Goal: Navigation & Orientation: Find specific page/section

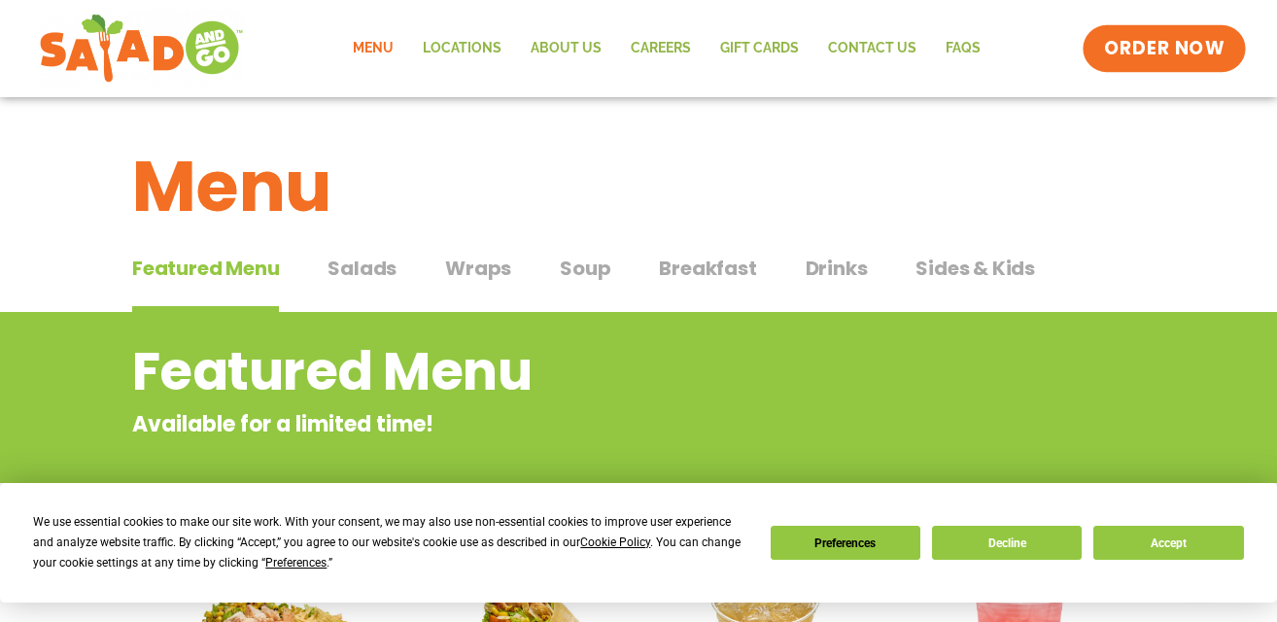
click at [1131, 51] on span "ORDER NOW" at bounding box center [1164, 48] width 121 height 25
click at [445, 52] on link "Locations" at bounding box center [462, 48] width 108 height 45
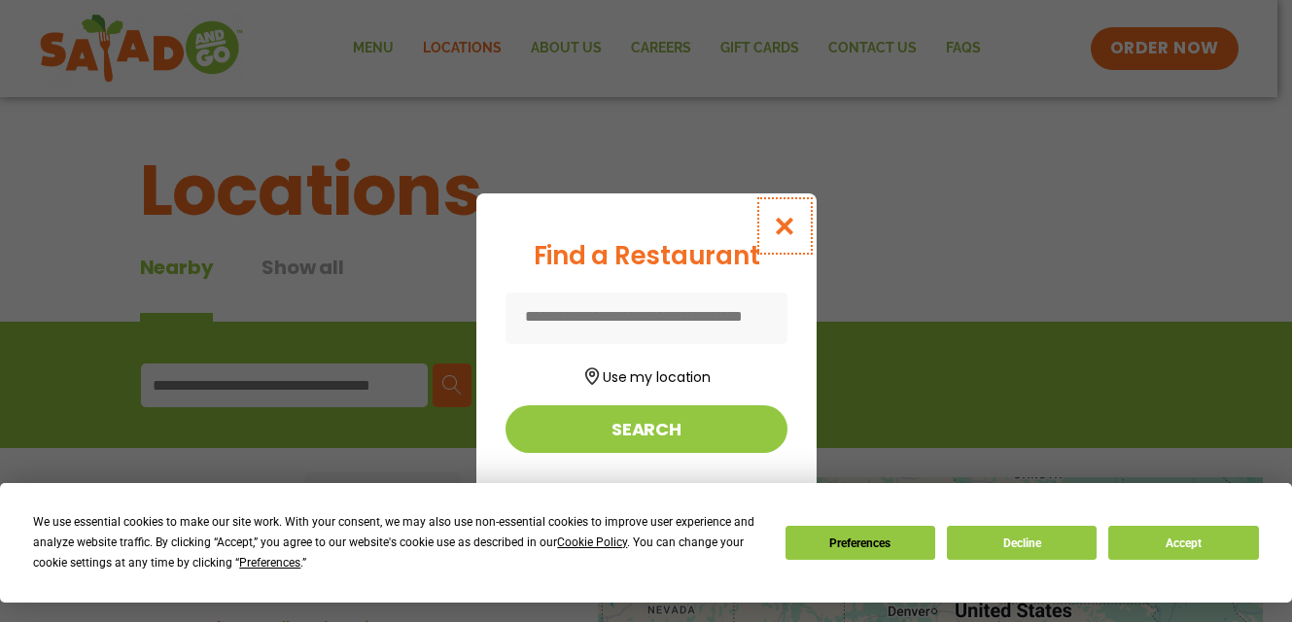
click at [785, 220] on icon "Close modal" at bounding box center [784, 226] width 24 height 20
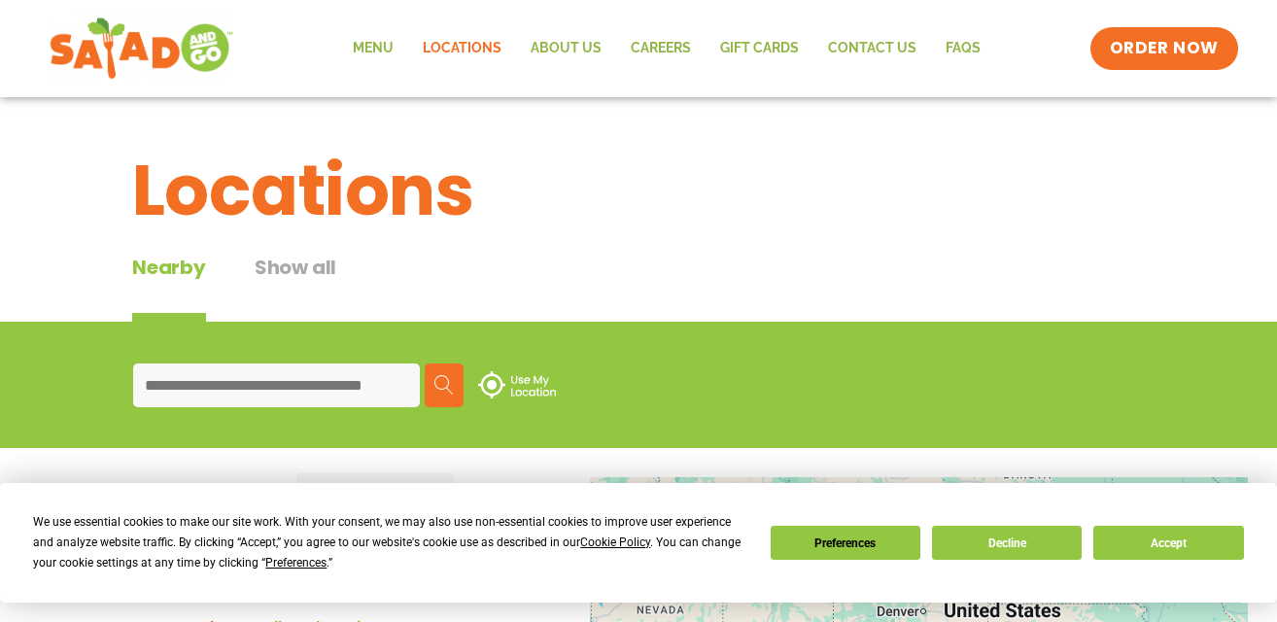
click at [135, 66] on img at bounding box center [142, 49] width 184 height 70
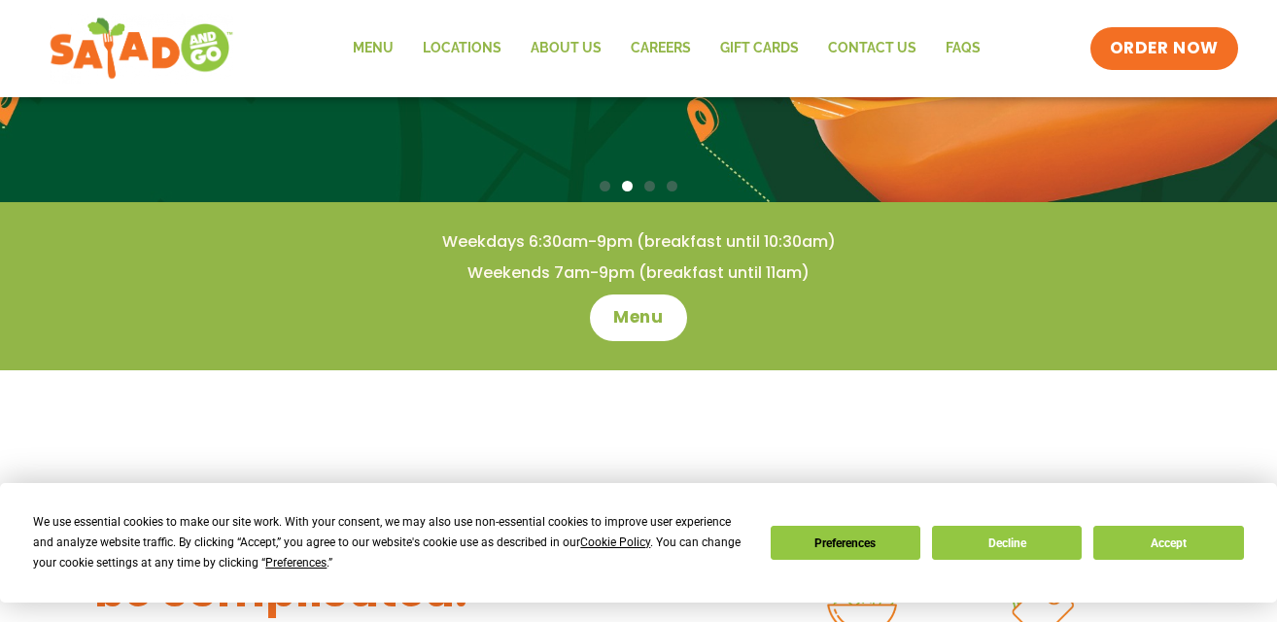
scroll to position [391, 0]
